Goal: Task Accomplishment & Management: Manage account settings

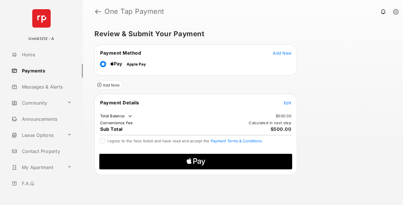
click at [282, 53] on span "Add New" at bounding box center [282, 53] width 18 height 5
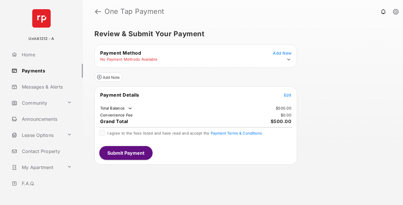
click at [289, 60] on icon at bounding box center [288, 59] width 5 height 5
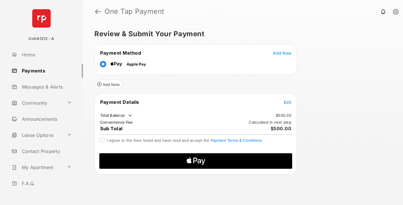
click at [288, 102] on span "Edit" at bounding box center [287, 102] width 7 height 5
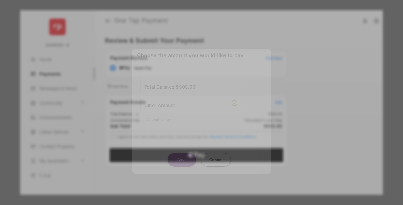
click at [191, 103] on div "Other Amount" at bounding box center [190, 105] width 93 height 10
type input "***"
click at [182, 153] on button "Save" at bounding box center [182, 160] width 29 height 14
